Goal: Find contact information: Find contact information

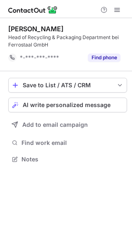
scroll to position [154, 132]
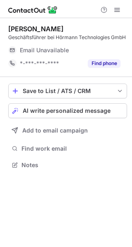
scroll to position [159, 132]
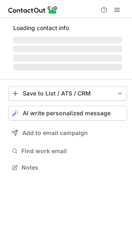
scroll to position [167, 132]
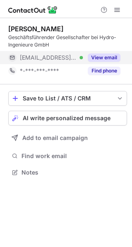
click at [109, 59] on button "View email" at bounding box center [104, 58] width 33 height 8
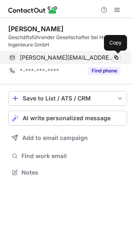
click at [116, 58] on span at bounding box center [116, 57] width 7 height 7
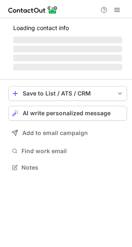
scroll to position [159, 132]
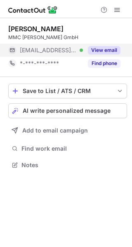
click at [108, 49] on button "View email" at bounding box center [104, 50] width 33 height 8
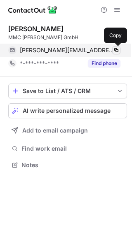
click at [117, 49] on span at bounding box center [116, 50] width 7 height 7
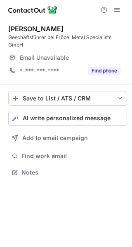
scroll to position [167, 132]
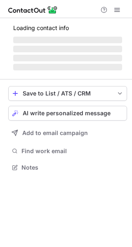
scroll to position [167, 132]
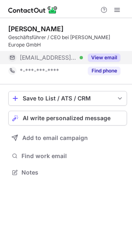
click at [117, 59] on button "View email" at bounding box center [104, 58] width 33 height 8
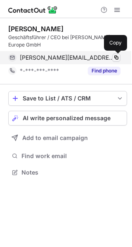
click at [116, 57] on span at bounding box center [116, 57] width 7 height 7
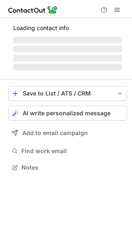
scroll to position [167, 132]
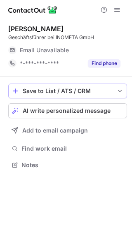
scroll to position [159, 132]
